Goal: Information Seeking & Learning: Learn about a topic

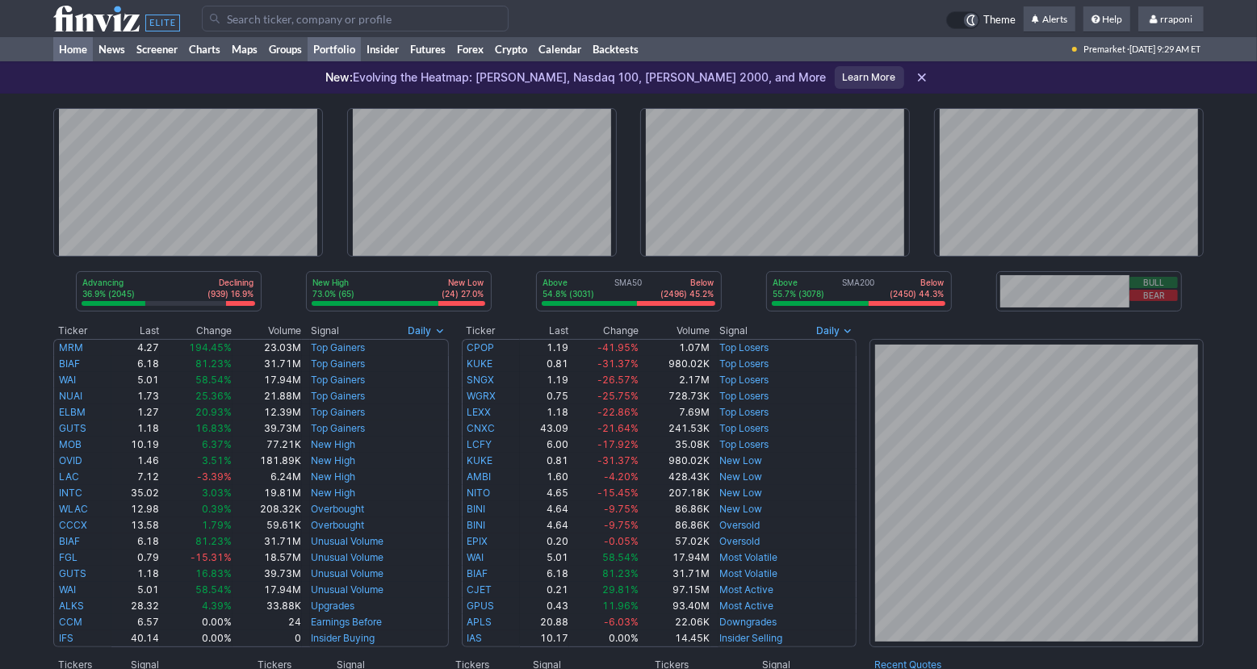
click at [348, 58] on link "Portfolio" at bounding box center [334, 49] width 53 height 24
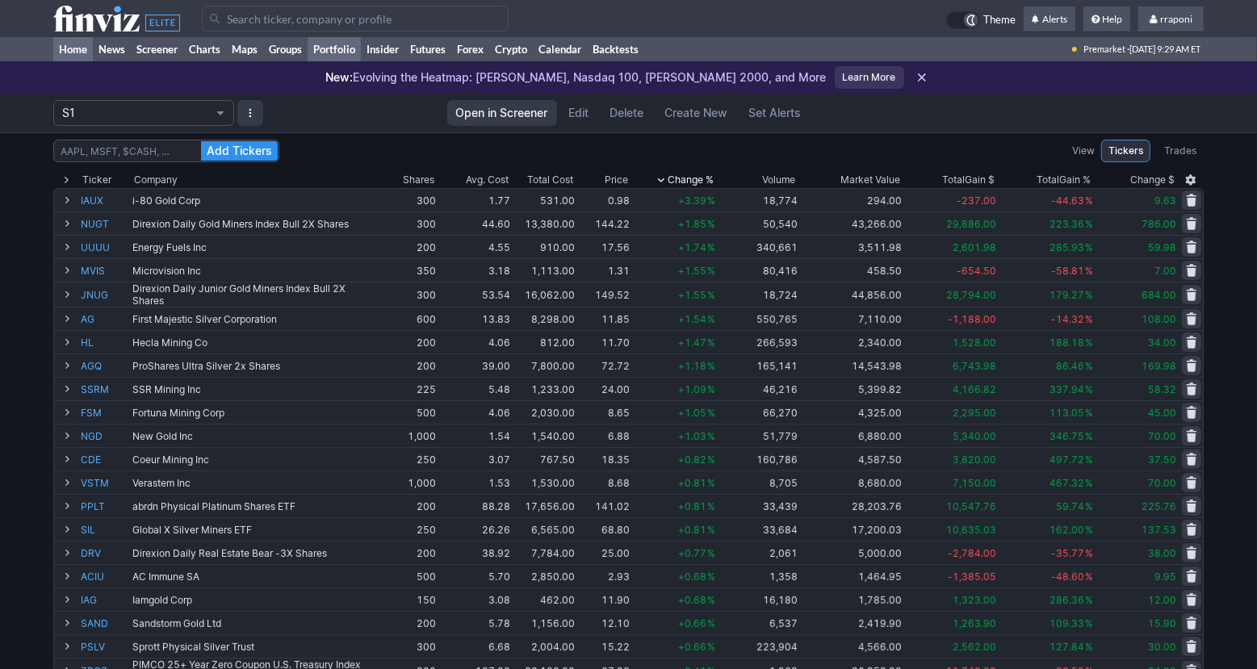
click at [82, 52] on link "Home" at bounding box center [73, 49] width 40 height 24
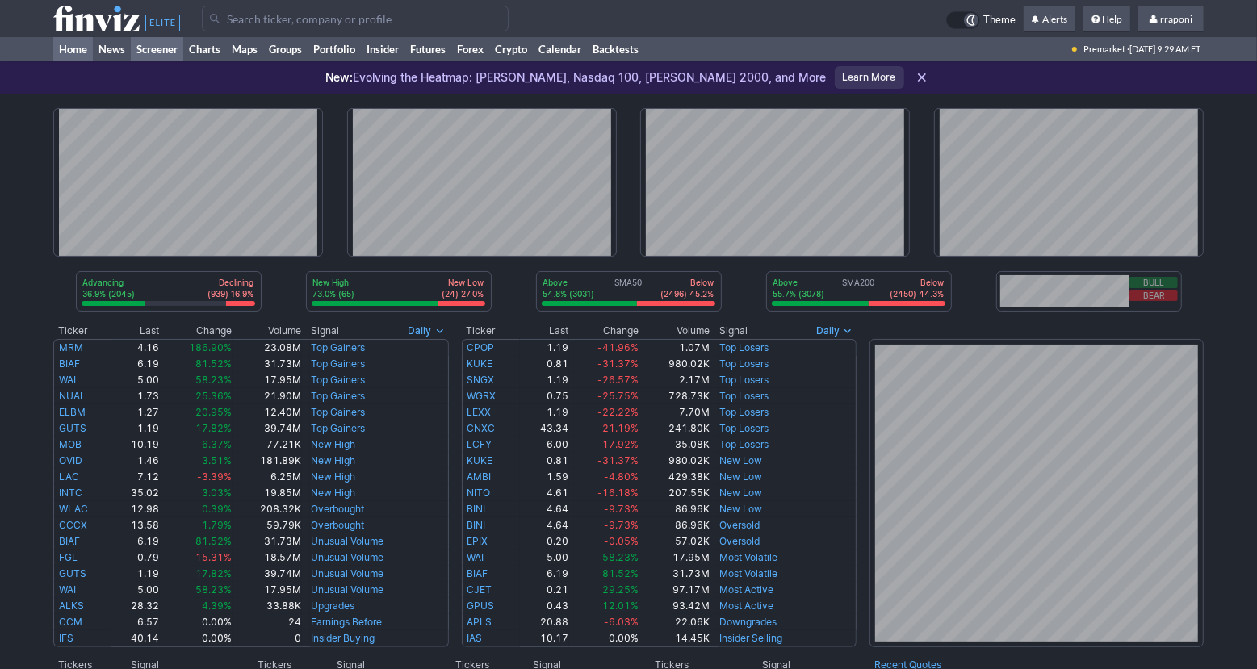
click at [165, 49] on link "Screener" at bounding box center [157, 49] width 52 height 24
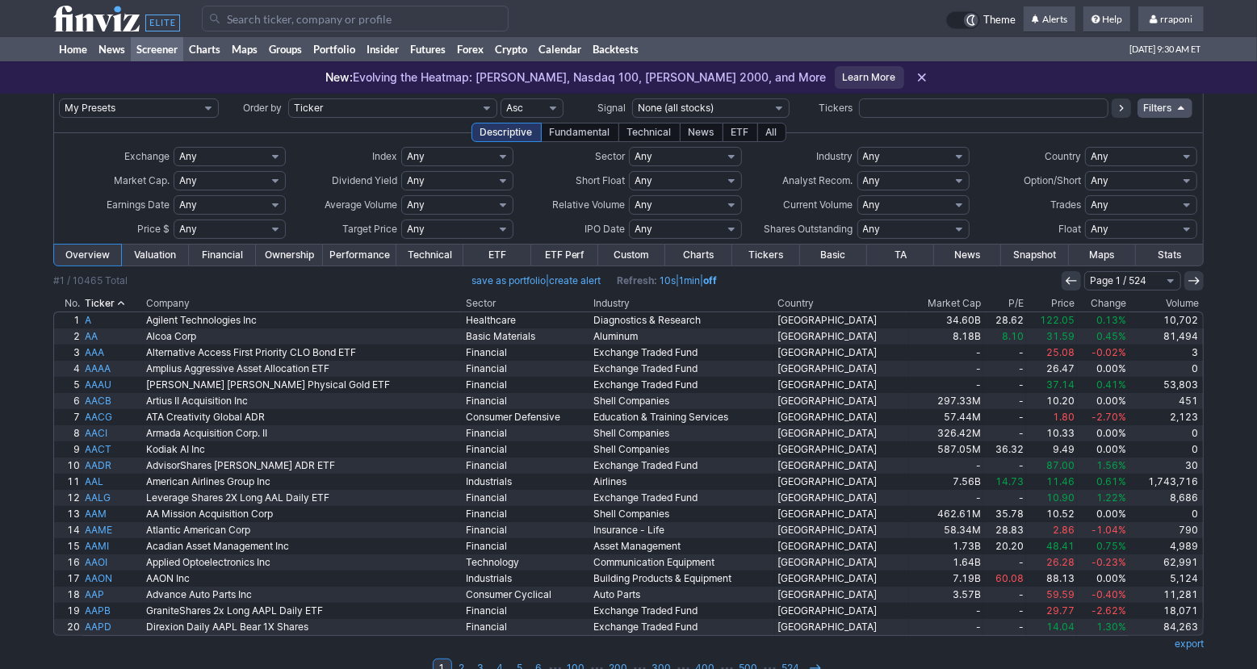
click at [685, 154] on select "Any Basic Materials Communication Services Consumer Cyclical Consumer Defensive…" at bounding box center [685, 156] width 112 height 19
select select "healthcare"
click at [629, 147] on select "Any Basic Materials Communication Services Consumer Cyclical Consumer Defensive…" at bounding box center [685, 156] width 112 height 19
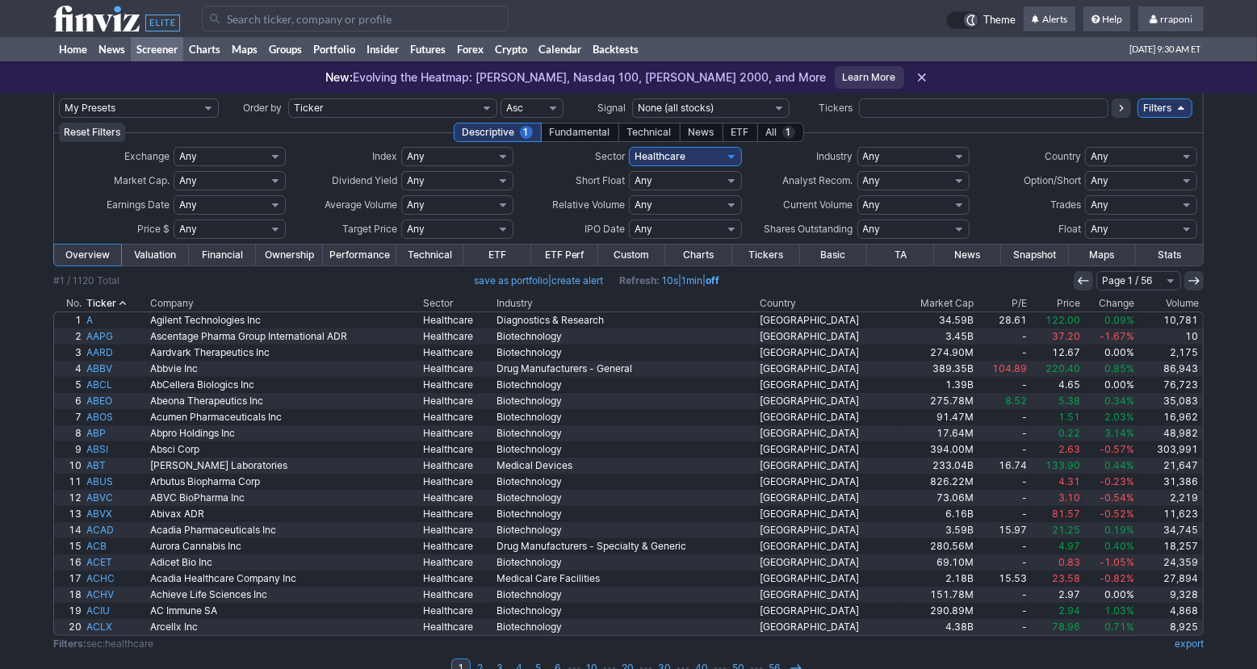
click at [1175, 304] on th "Volume" at bounding box center [1170, 303] width 66 height 16
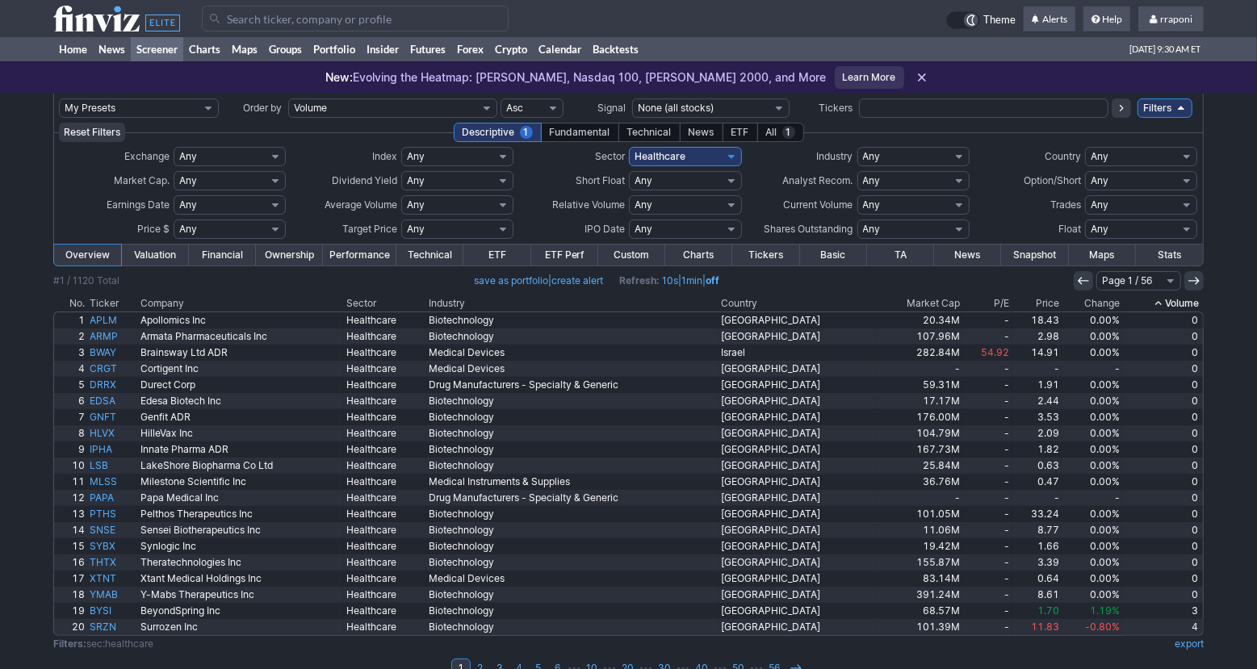
click at [1137, 305] on th "Volume" at bounding box center [1163, 303] width 82 height 16
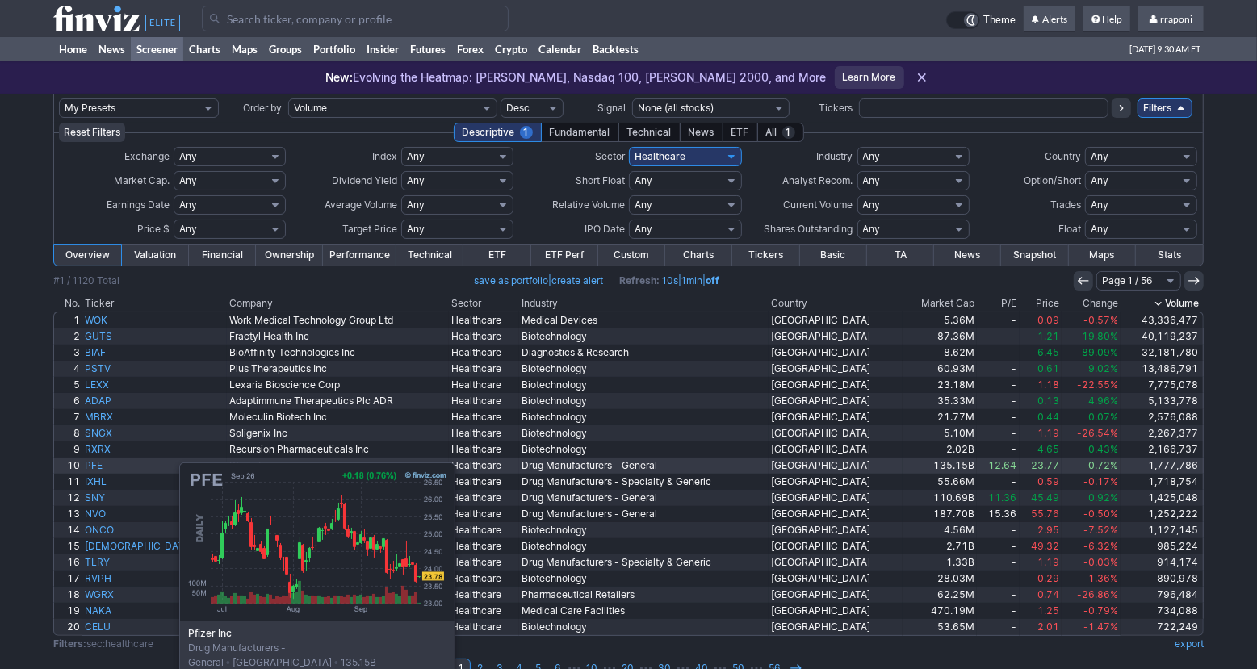
click at [98, 462] on link "PFE" at bounding box center [154, 466] width 145 height 16
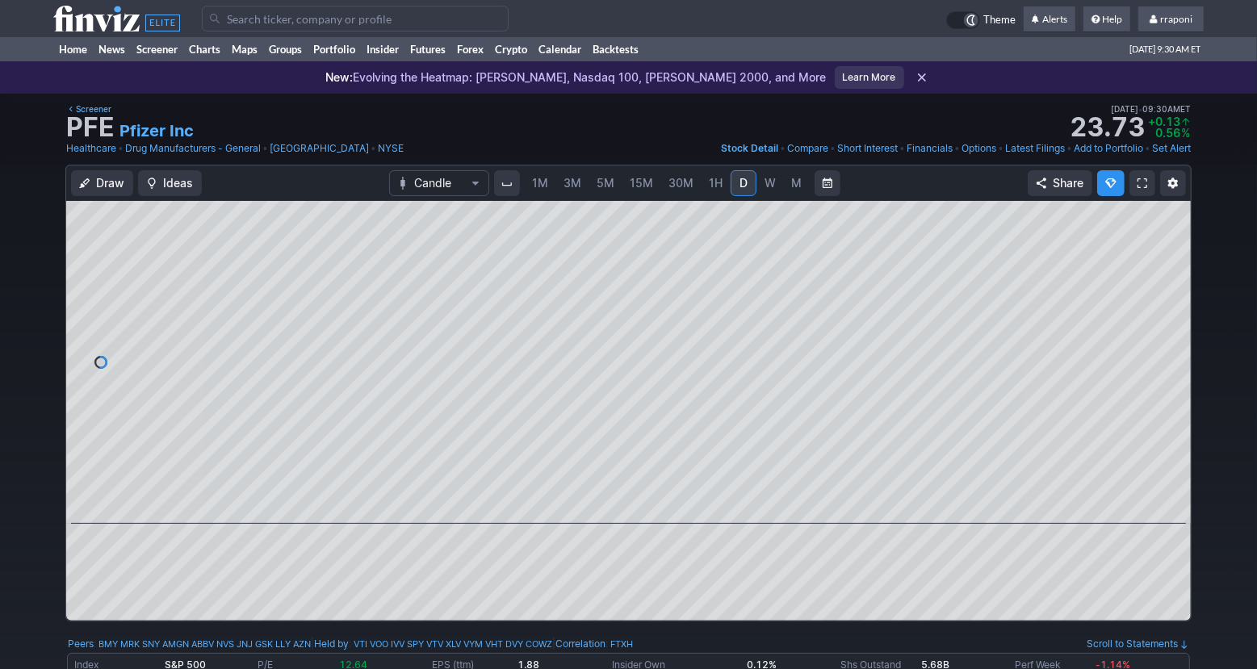
click at [798, 195] on link "M" at bounding box center [797, 183] width 26 height 26
click at [612, 500] on span at bounding box center [613, 501] width 21 height 13
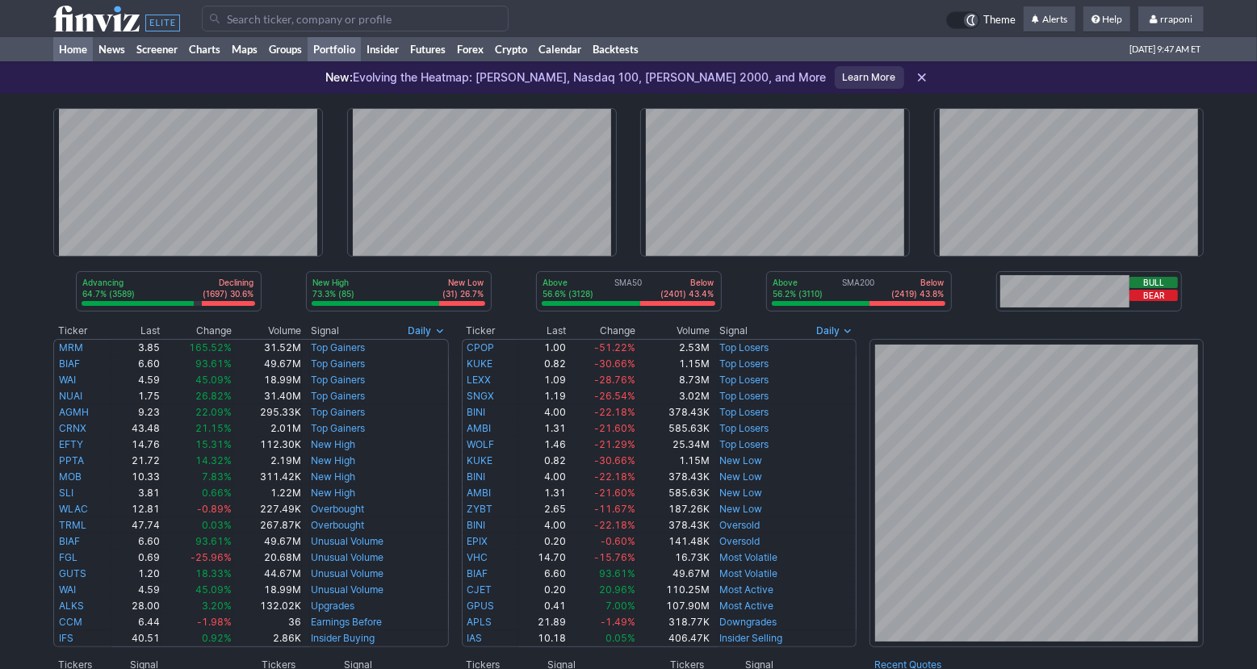
click at [356, 47] on link "Portfolio" at bounding box center [334, 49] width 53 height 24
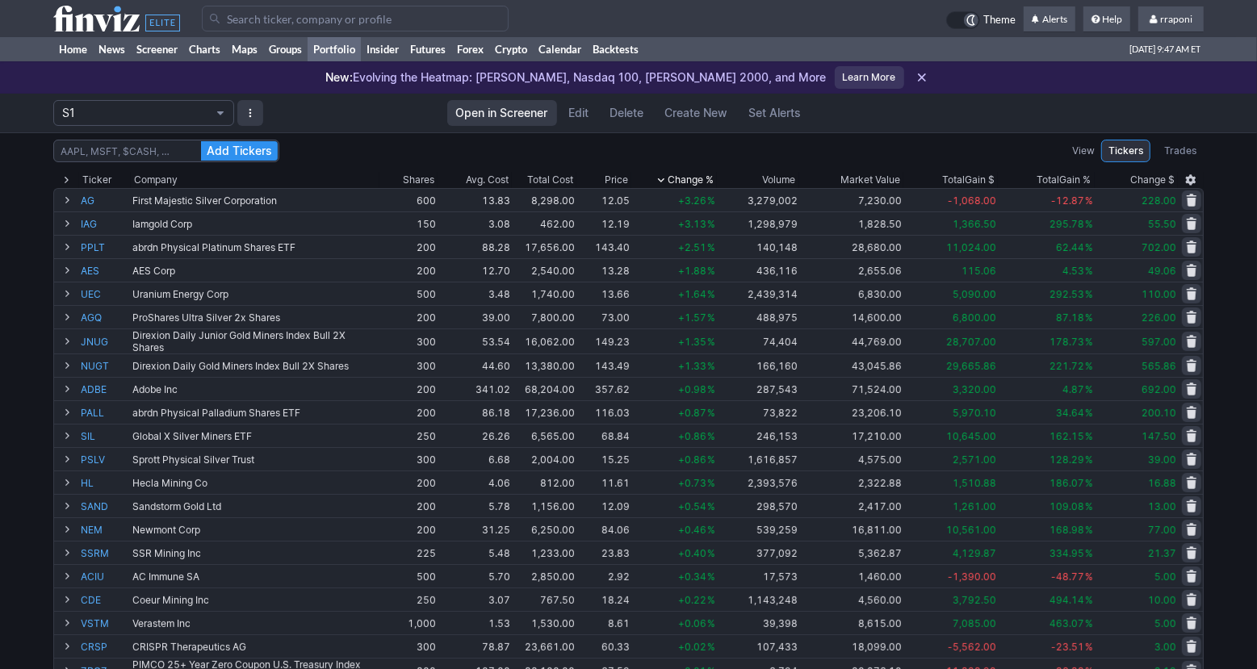
click at [356, 47] on link "Portfolio" at bounding box center [334, 49] width 53 height 24
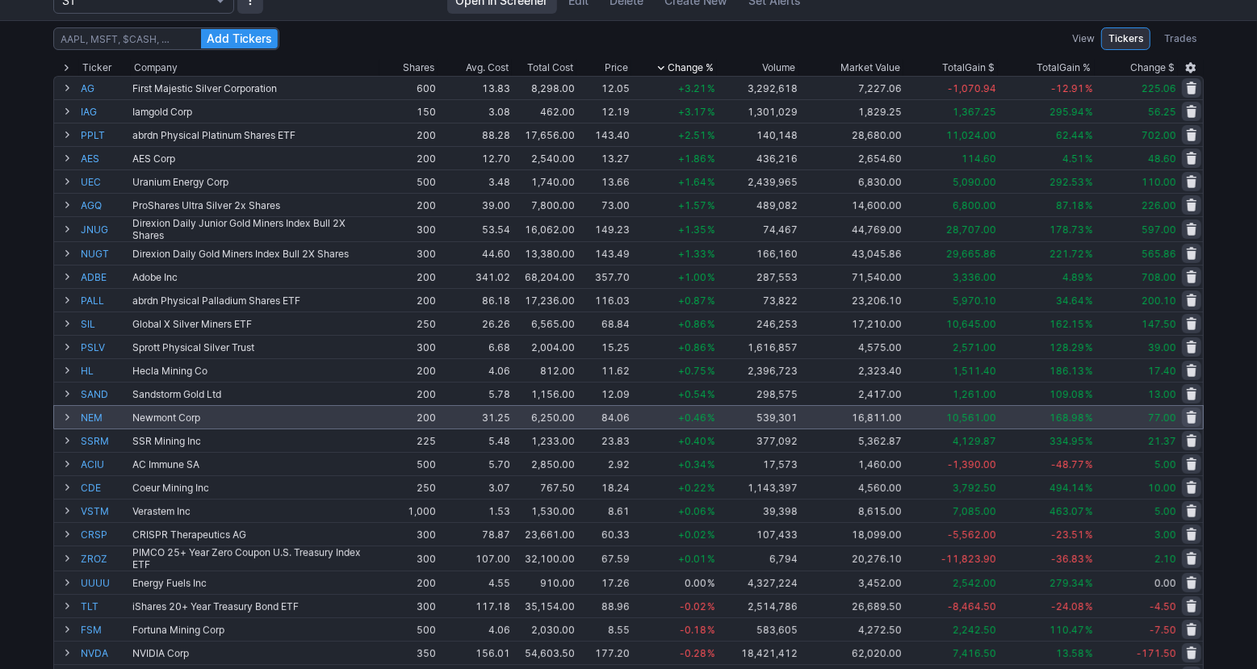
scroll to position [114, 0]
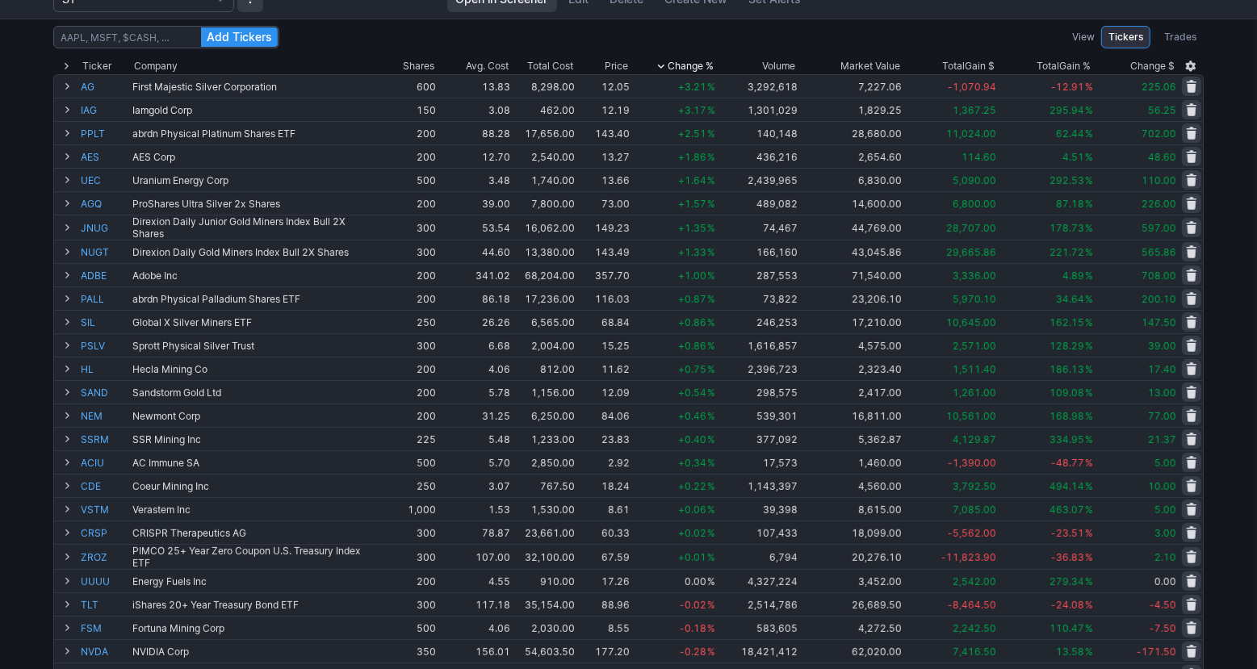
click at [15, 518] on div "Add Tickers View Tickers Trades Ticker Company Shares Avg. Cost Total Cost Pric…" at bounding box center [628, 530] width 1257 height 1023
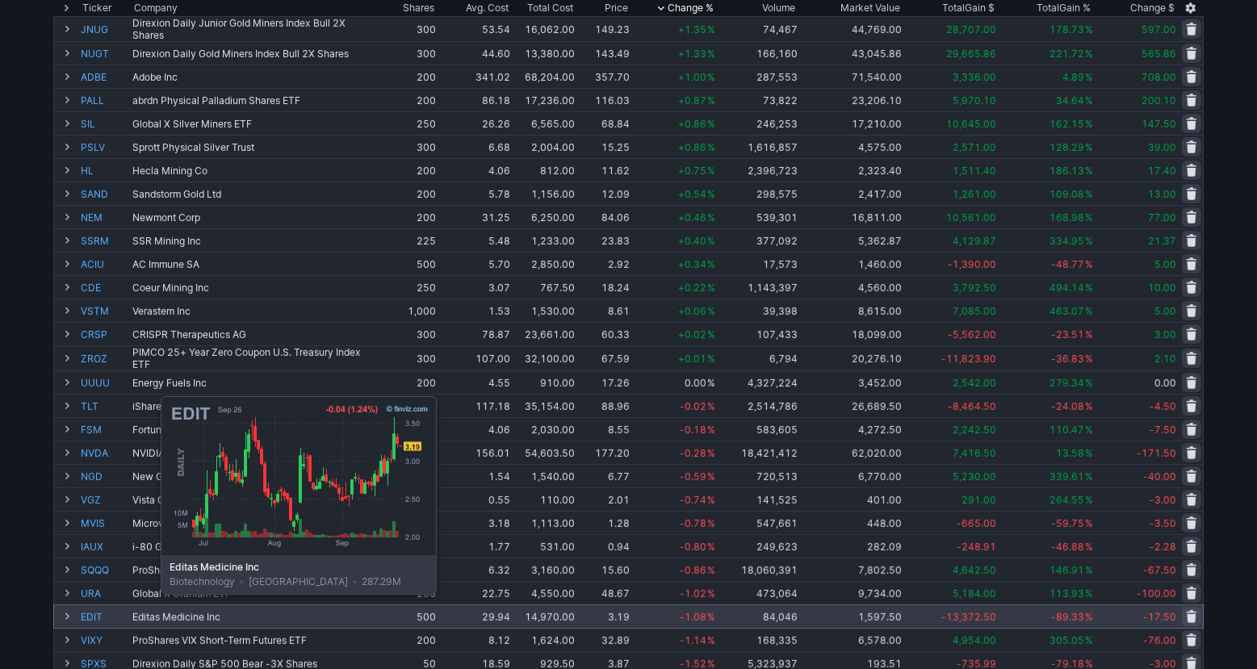
scroll to position [322, 0]
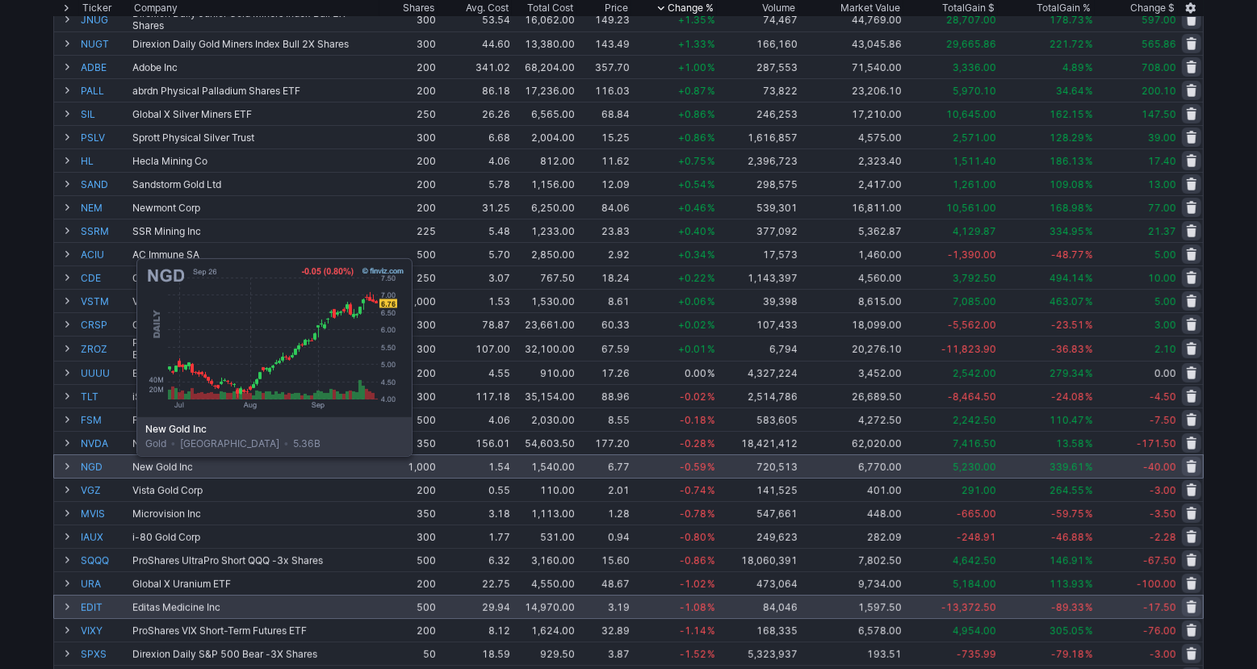
click at [96, 468] on link "NGD" at bounding box center [105, 466] width 48 height 23
